Goal: Communication & Community: Answer question/provide support

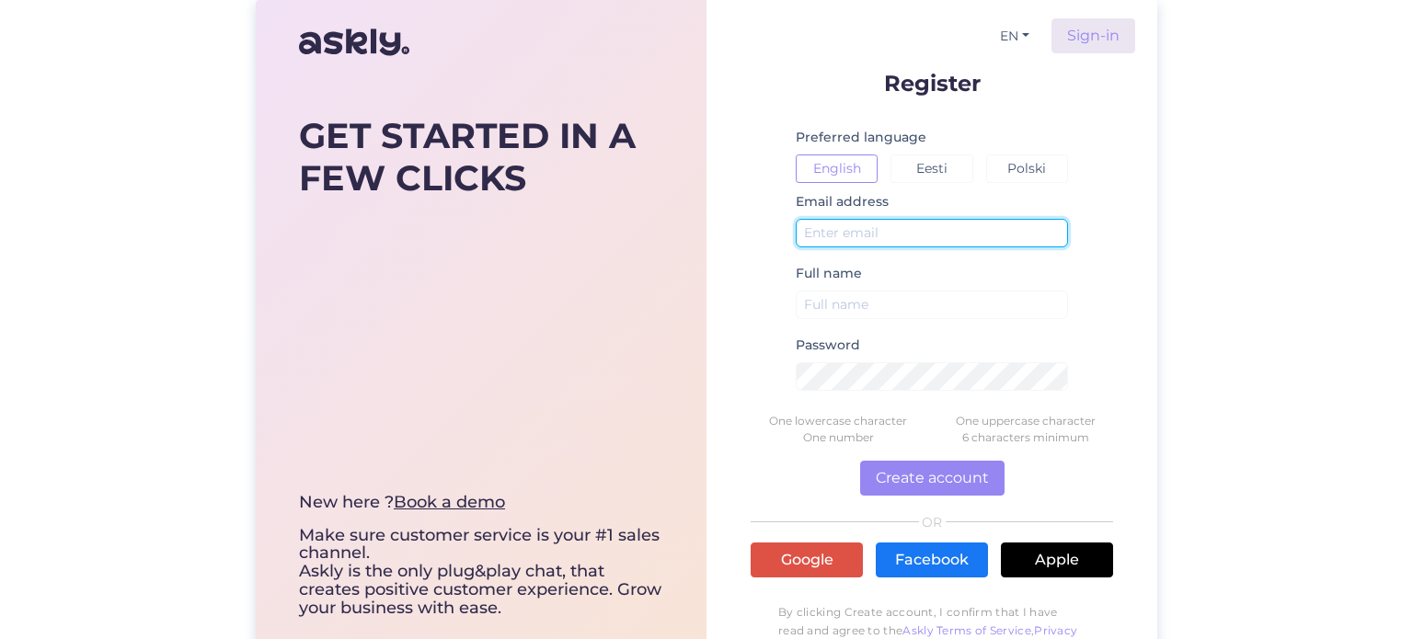
click at [856, 243] on input "text" at bounding box center [932, 233] width 272 height 29
type input "[PERSON_NAME][EMAIL_ADDRESS][DOMAIN_NAME]"
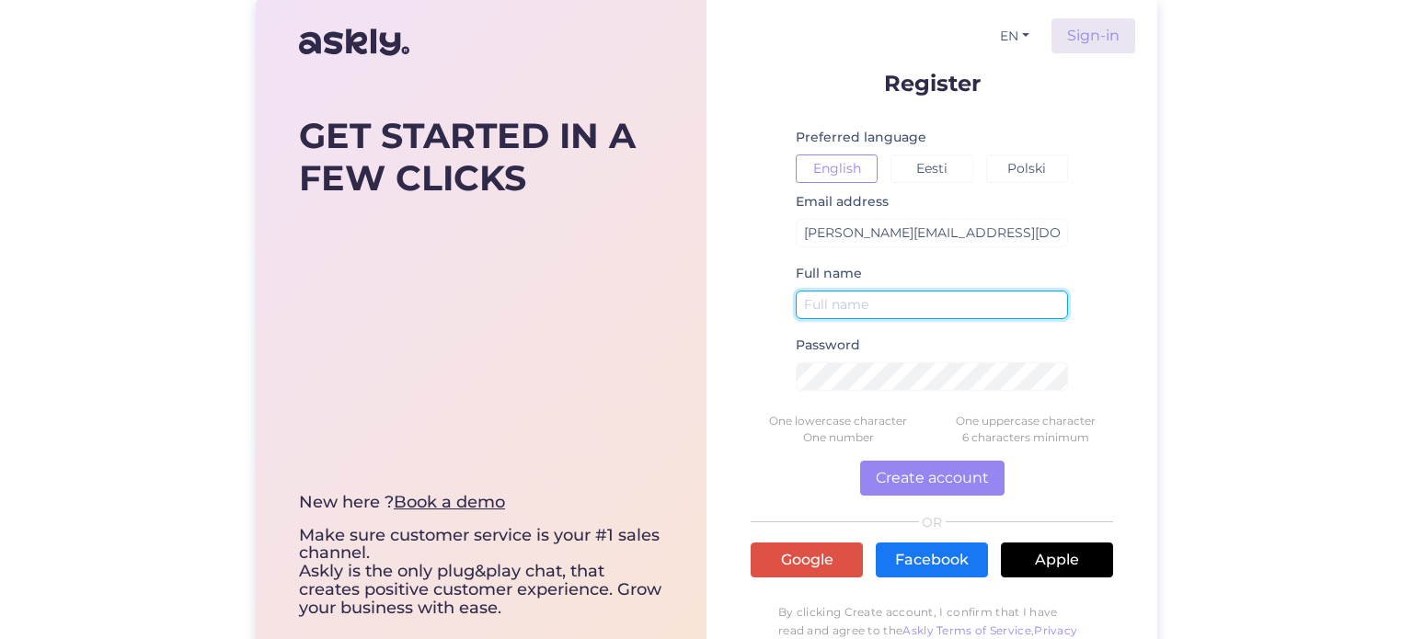
type input "[PERSON_NAME]"
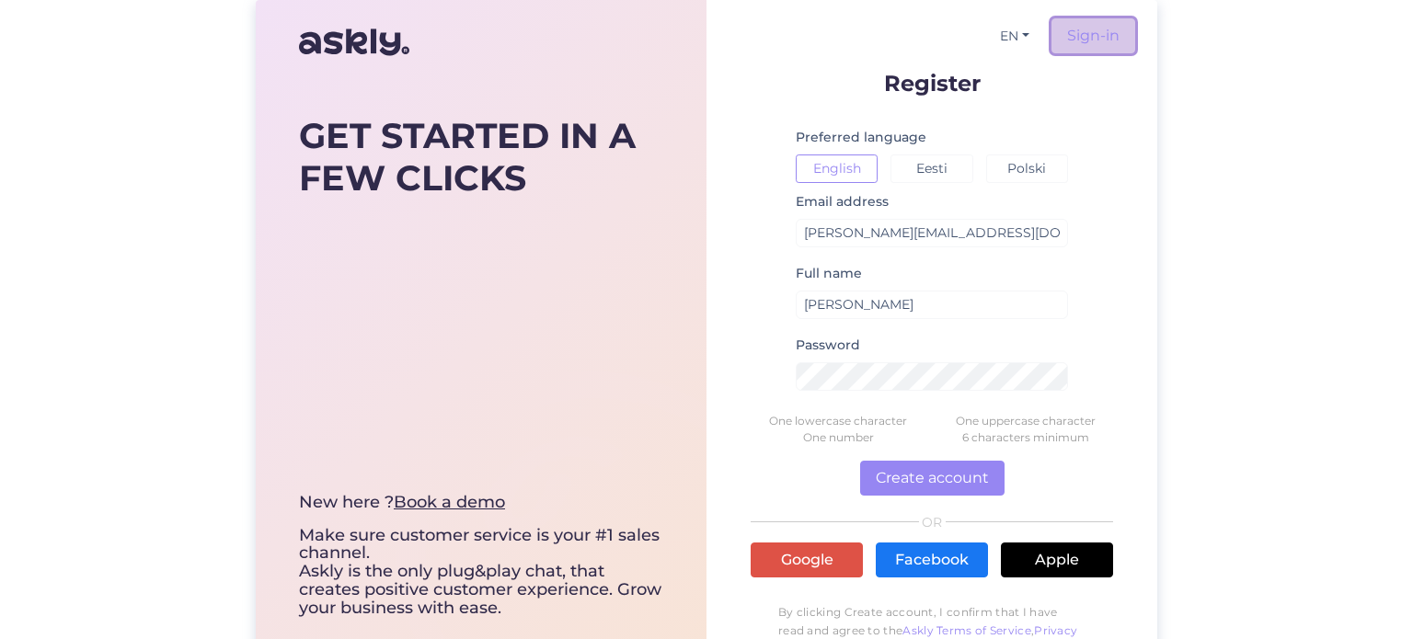
click at [1114, 26] on link "Sign-in" at bounding box center [1094, 35] width 84 height 35
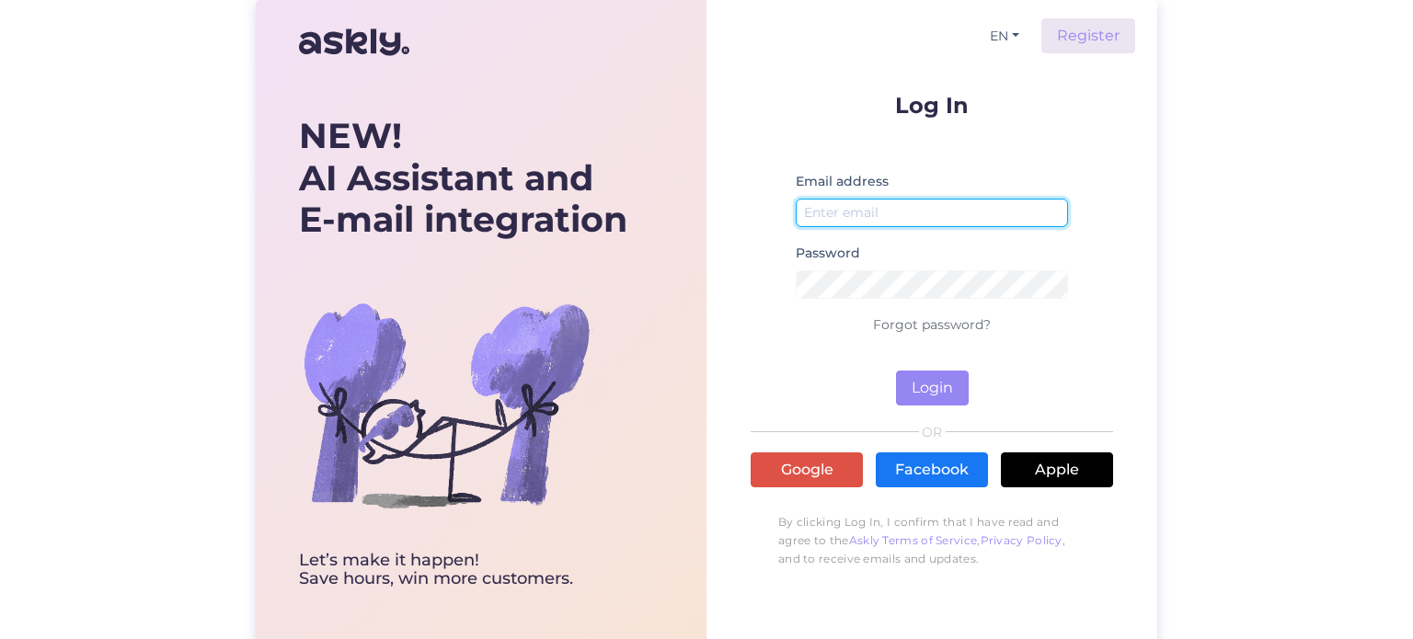
type input "[PERSON_NAME][EMAIL_ADDRESS][DOMAIN_NAME]"
click at [836, 216] on input "[PERSON_NAME][EMAIL_ADDRESS][DOMAIN_NAME]" at bounding box center [932, 213] width 272 height 29
click at [735, 290] on div "EN Register Log In Email address [PERSON_NAME][EMAIL_ADDRESS][DOMAIN_NAME] Pass…" at bounding box center [932, 326] width 451 height 653
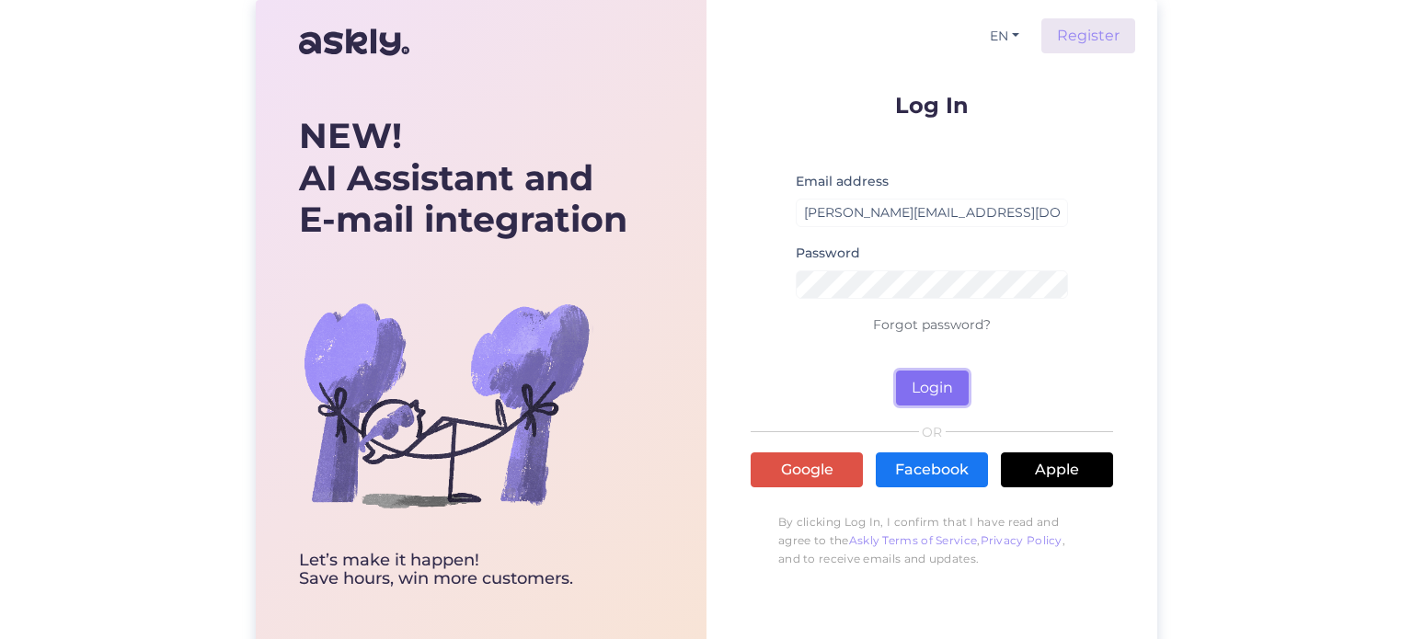
click at [926, 386] on button "Login" at bounding box center [932, 388] width 73 height 35
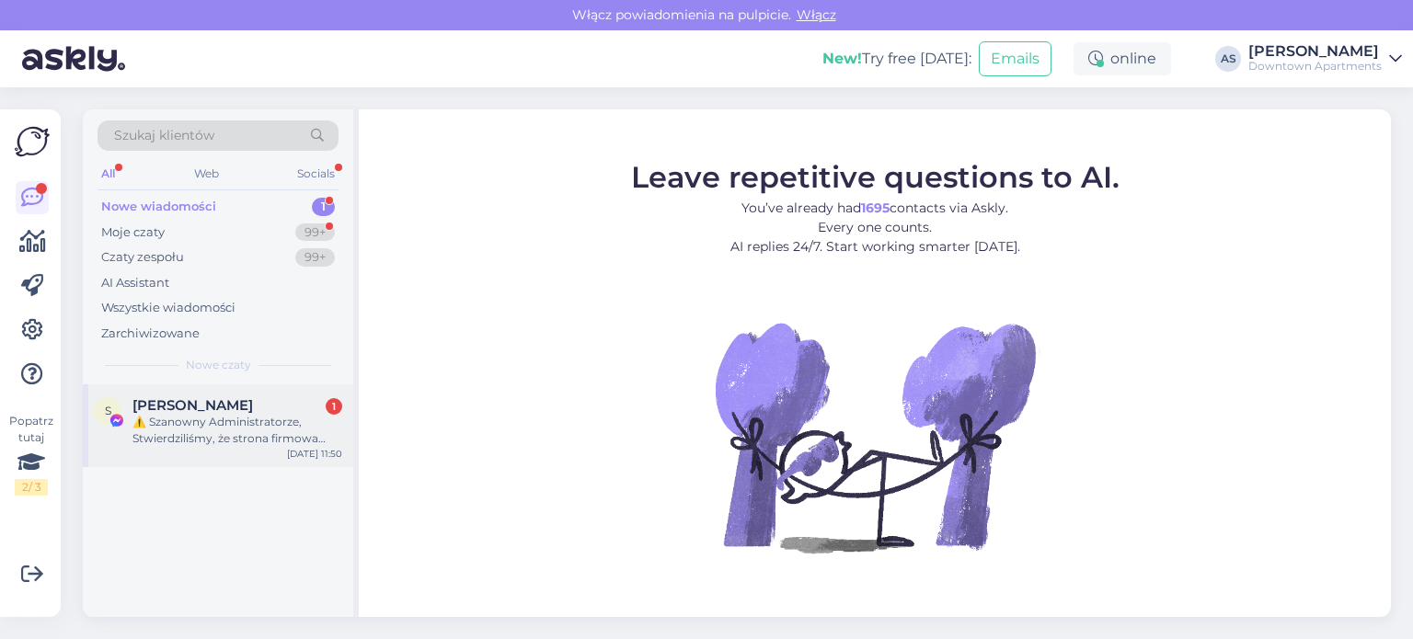
click at [272, 414] on div "⚠️ Szanowny Administratorze, Stwierdziliśmy, że strona firmowa powiązana z Twoi…" at bounding box center [237, 430] width 210 height 33
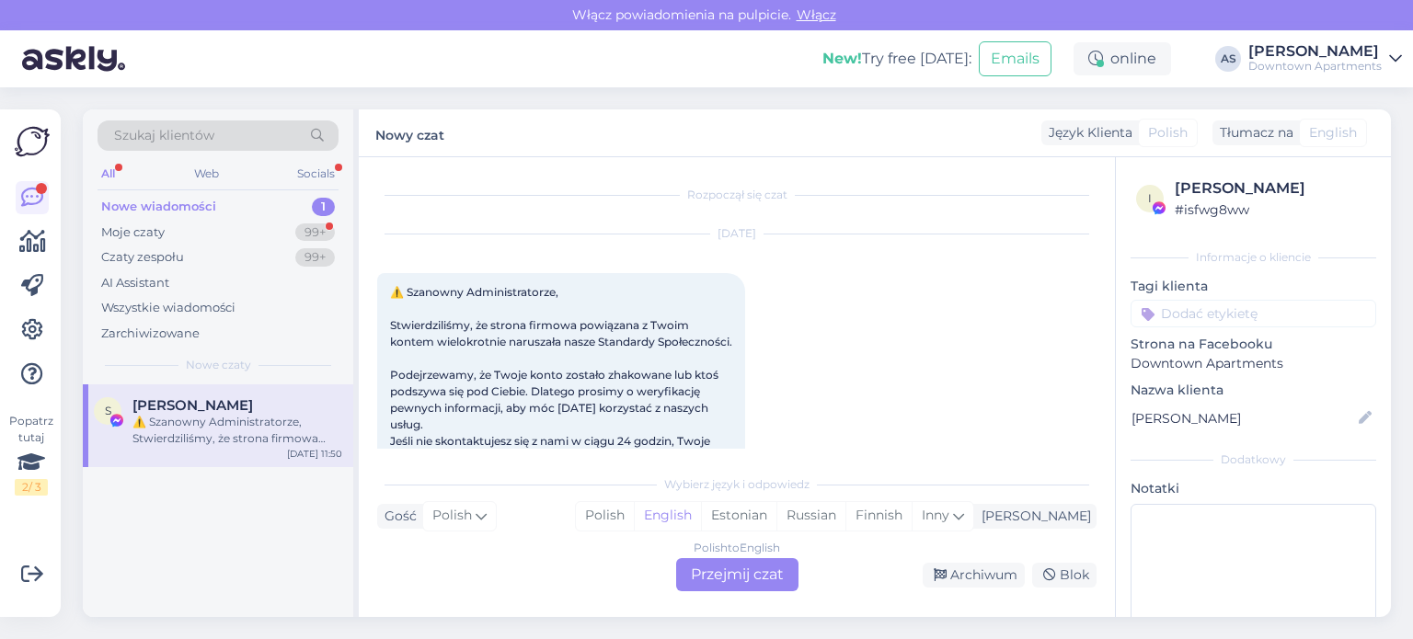
click at [725, 578] on div "Polish to English Przejmij czat" at bounding box center [737, 575] width 122 height 33
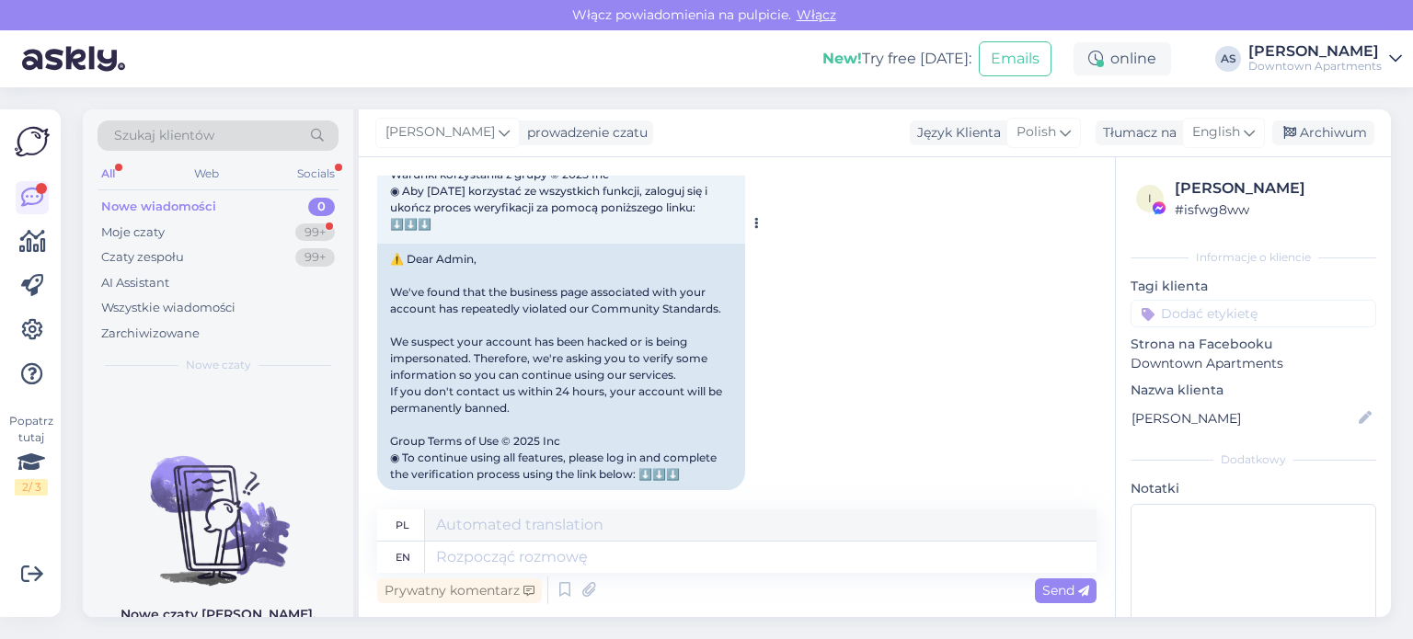
scroll to position [430, 0]
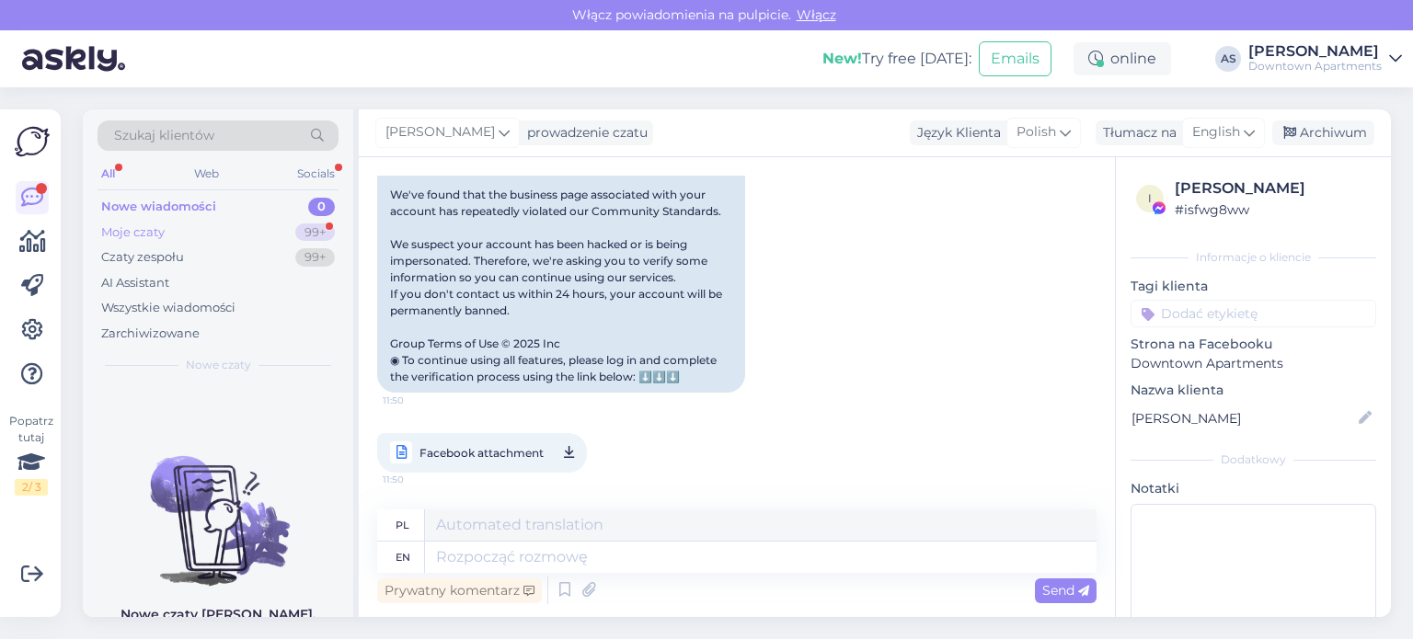
click at [155, 224] on div "Moje czaty" at bounding box center [132, 233] width 63 height 18
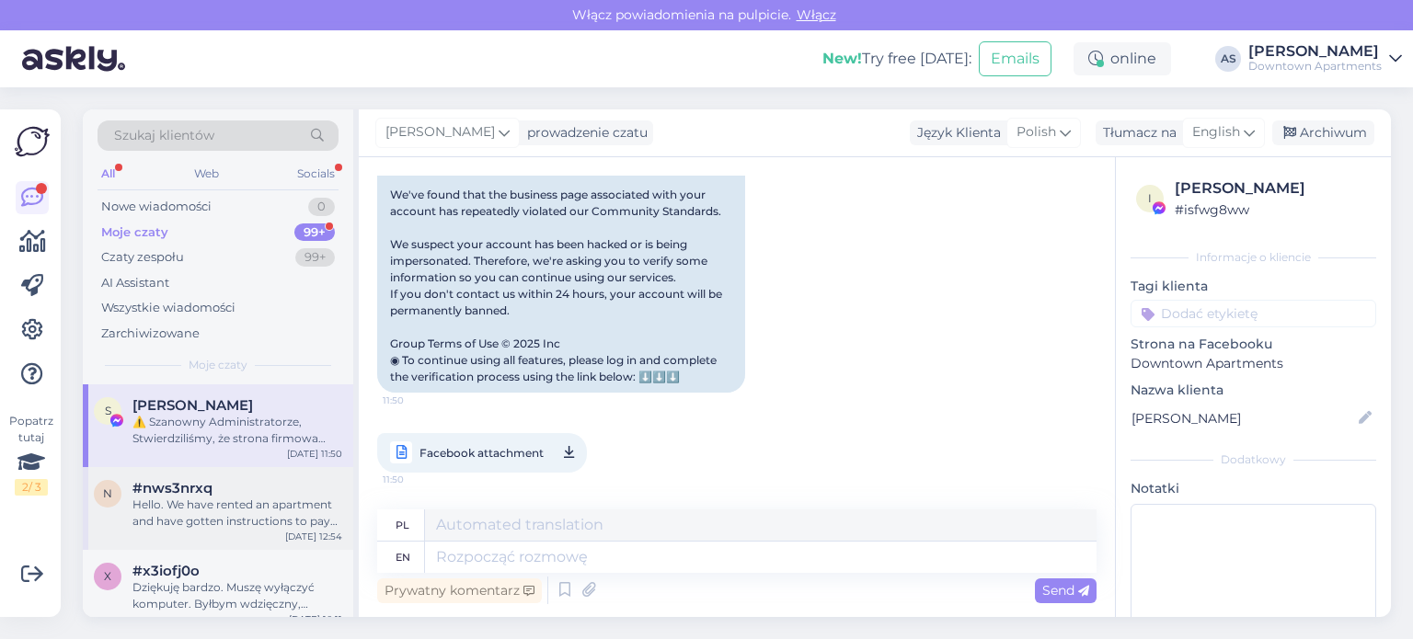
click at [297, 543] on div "[DATE] 12:54" at bounding box center [313, 537] width 57 height 14
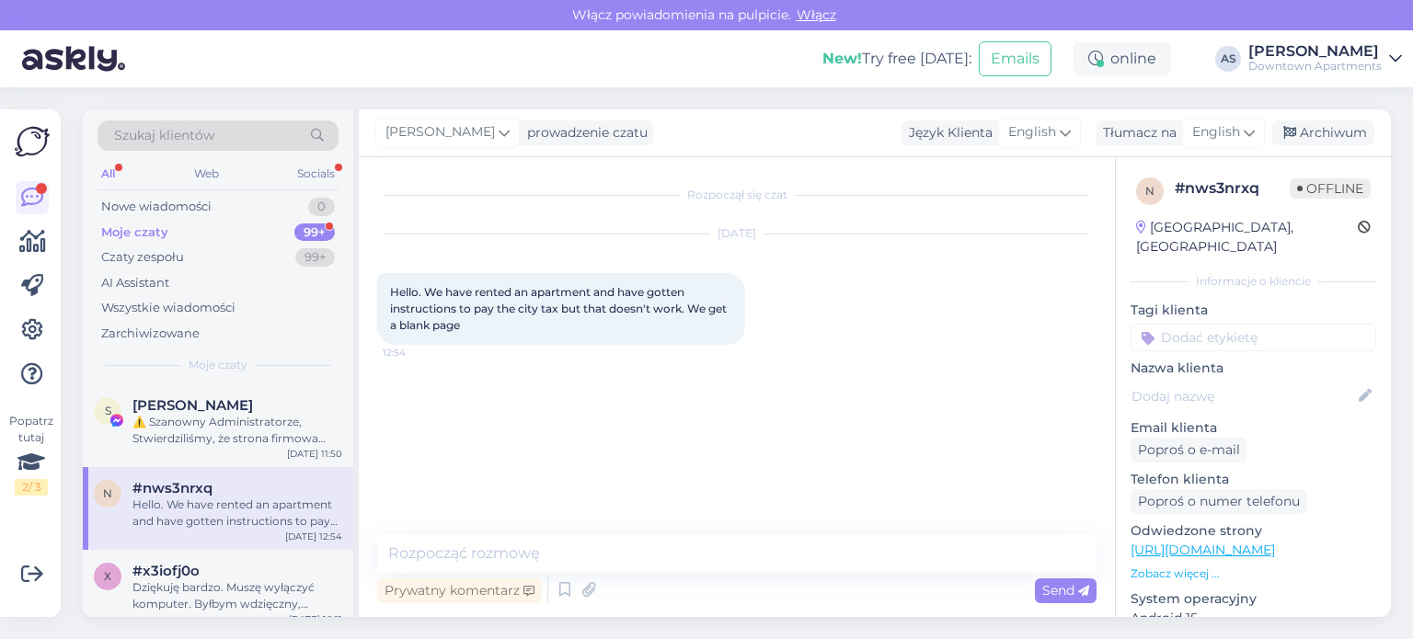
scroll to position [92, 0]
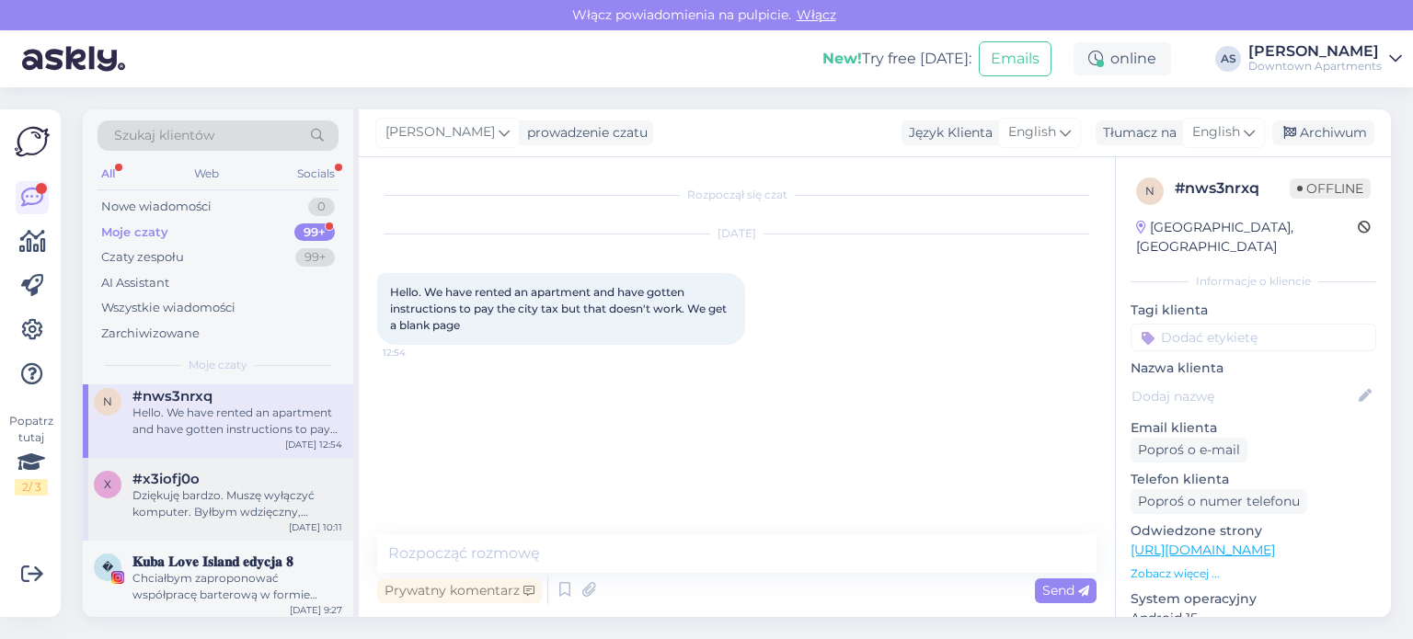
click at [266, 493] on div "Dziękuję bardzo. Muszę wyłączyć komputer. Byłbym wdzięczny, gdybyś mógł mi odpo…" at bounding box center [237, 504] width 210 height 33
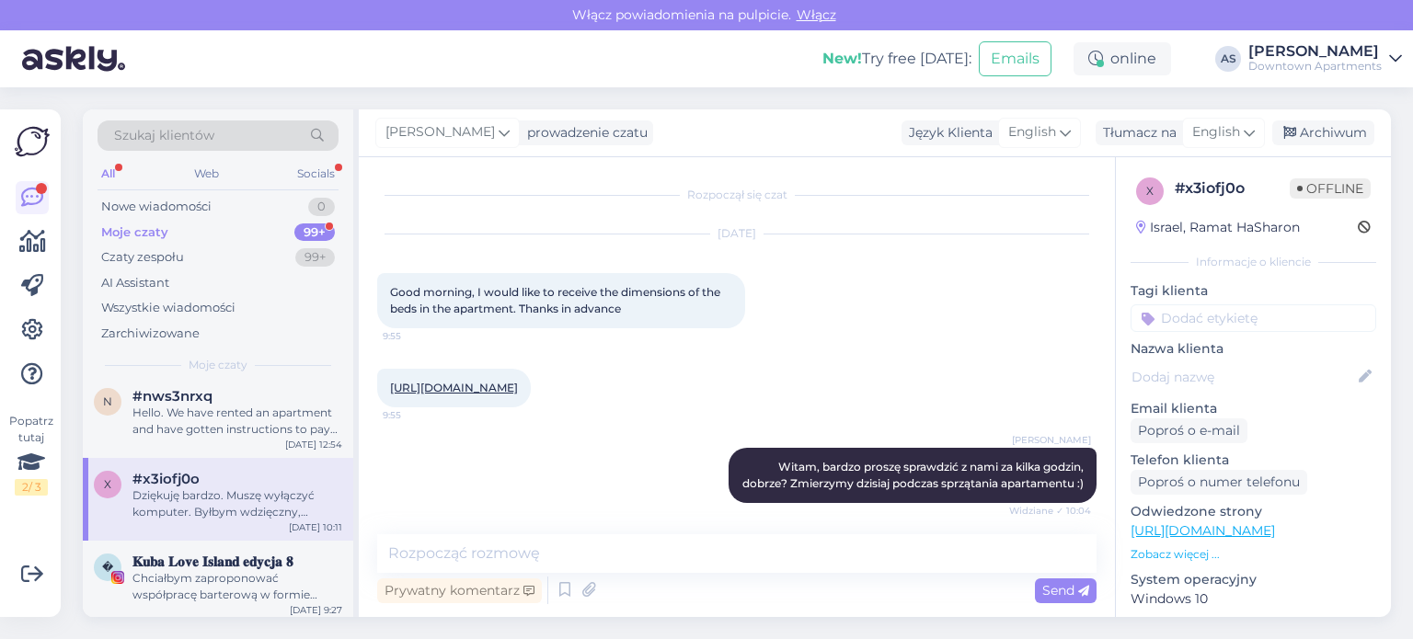
scroll to position [167, 0]
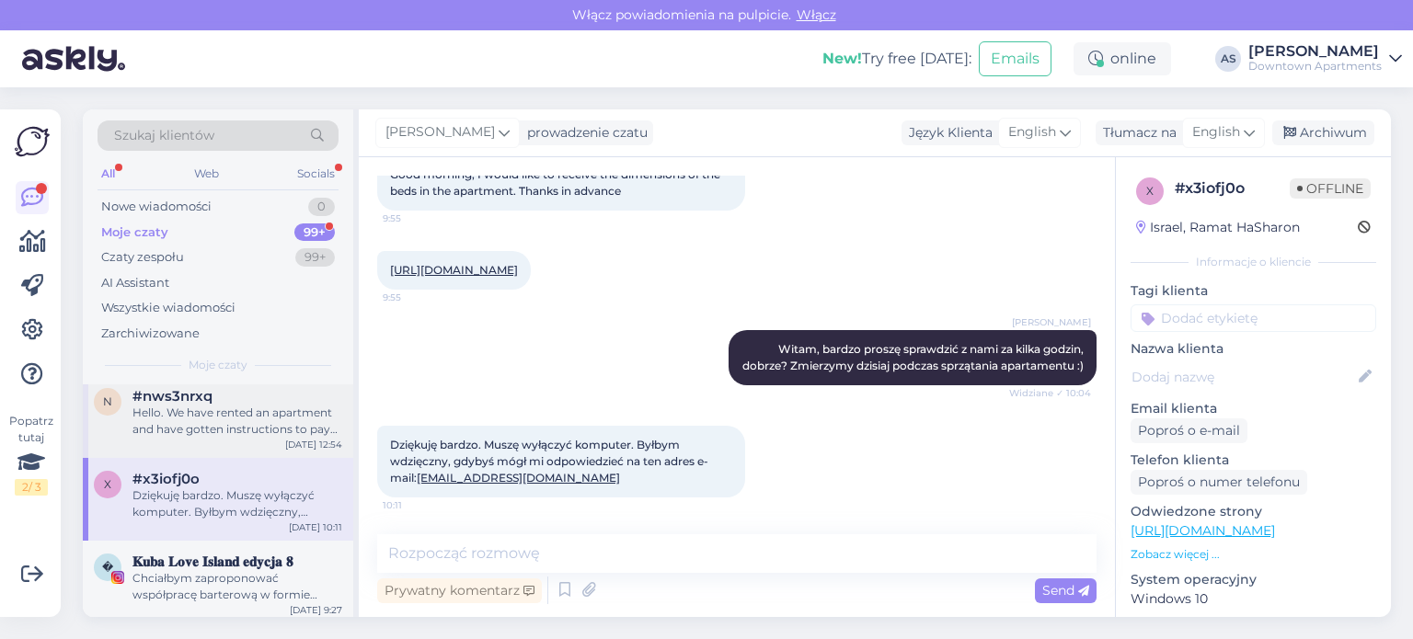
click at [254, 432] on div "Hello. We have rented an apartment and have gotten instructions to pay the city…" at bounding box center [237, 421] width 210 height 33
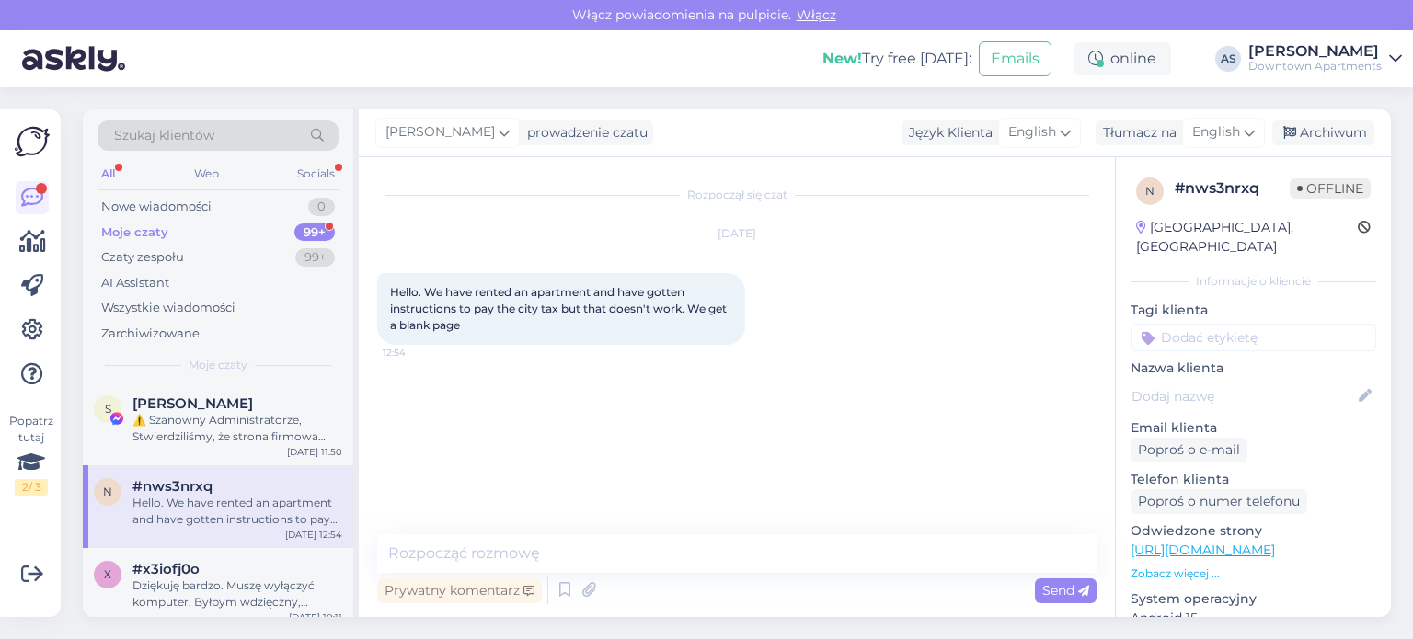
scroll to position [0, 0]
